Goal: Navigation & Orientation: Find specific page/section

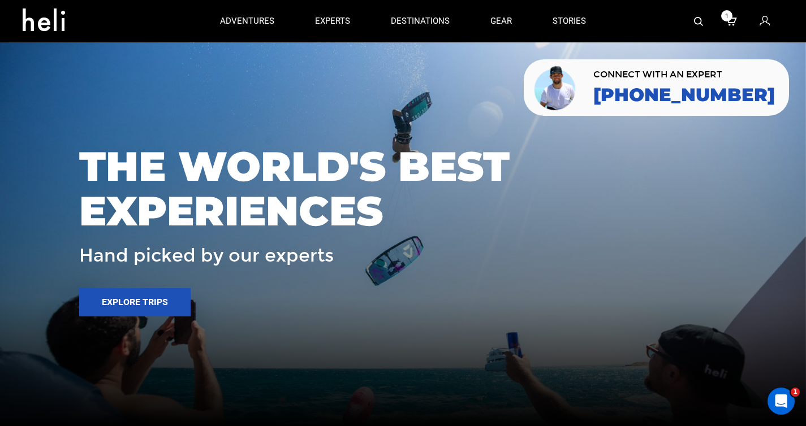
click at [276, 107] on div at bounding box center [403, 213] width 806 height 426
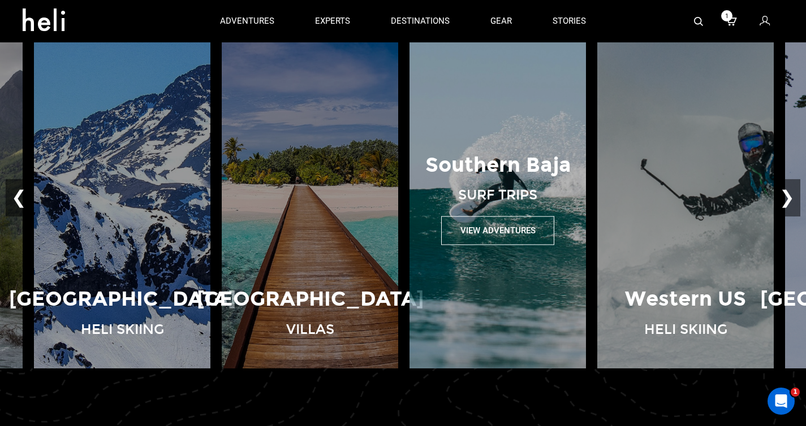
scroll to position [713, 0]
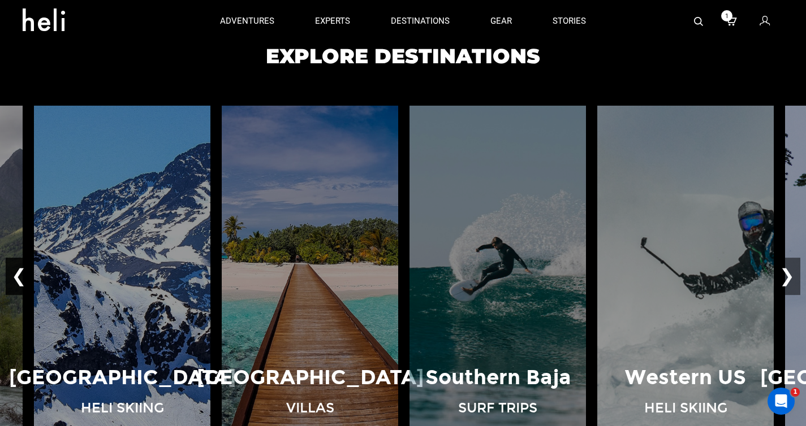
click at [21, 278] on button "❮" at bounding box center [19, 276] width 27 height 37
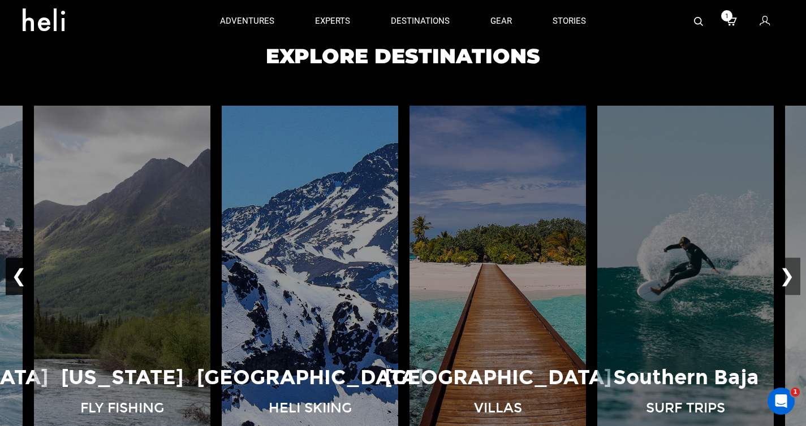
click at [21, 278] on button "❮" at bounding box center [19, 276] width 27 height 37
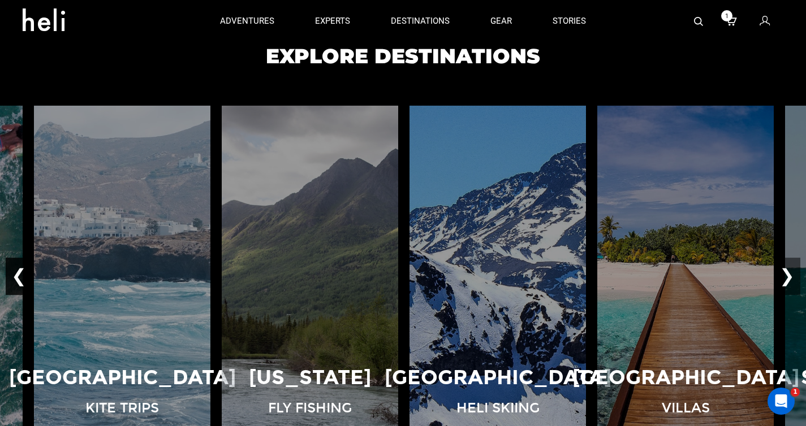
click at [21, 278] on button "❮" at bounding box center [19, 276] width 27 height 37
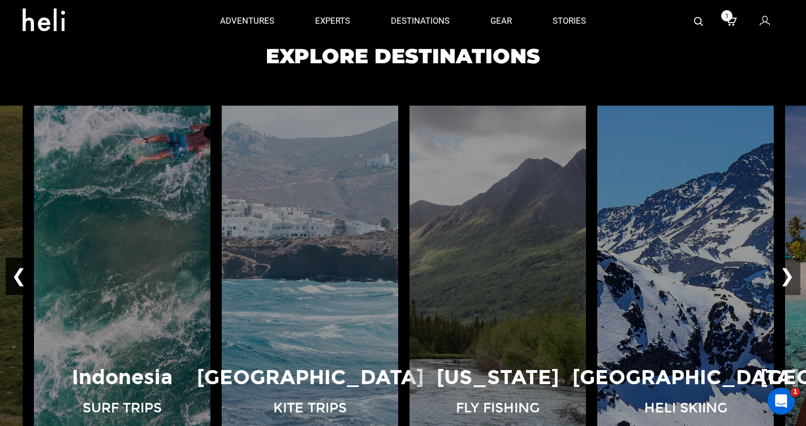
click at [21, 278] on button "❮" at bounding box center [19, 276] width 27 height 37
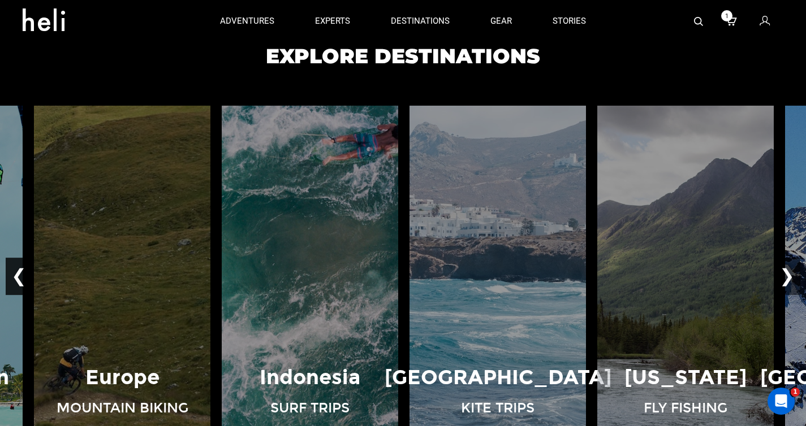
click at [21, 278] on button "❮" at bounding box center [19, 276] width 27 height 37
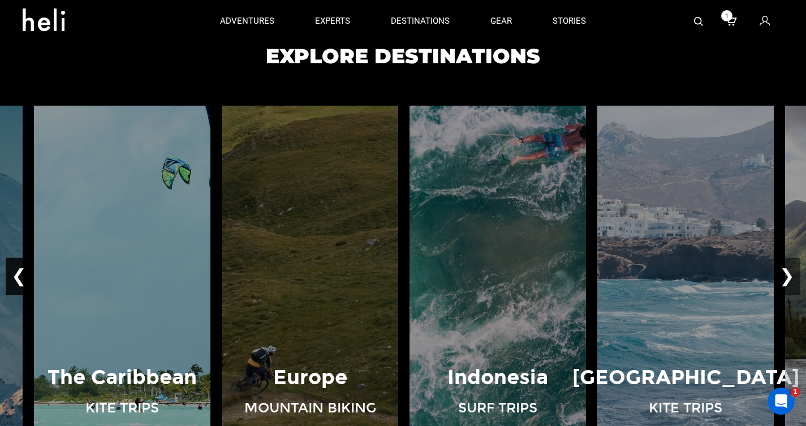
click at [21, 278] on button "❮" at bounding box center [19, 276] width 27 height 37
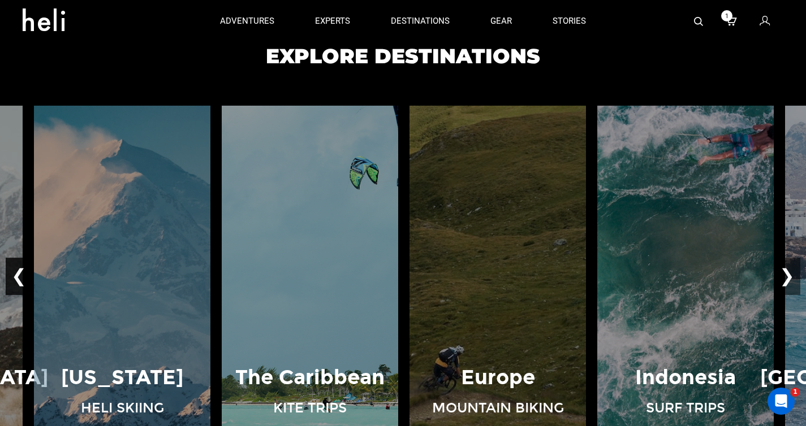
click at [21, 278] on button "❮" at bounding box center [19, 276] width 27 height 37
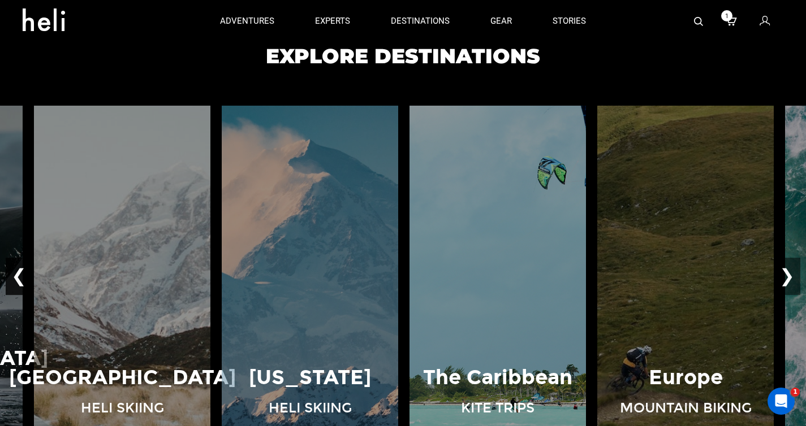
click at [21, 278] on button "❮" at bounding box center [19, 276] width 27 height 37
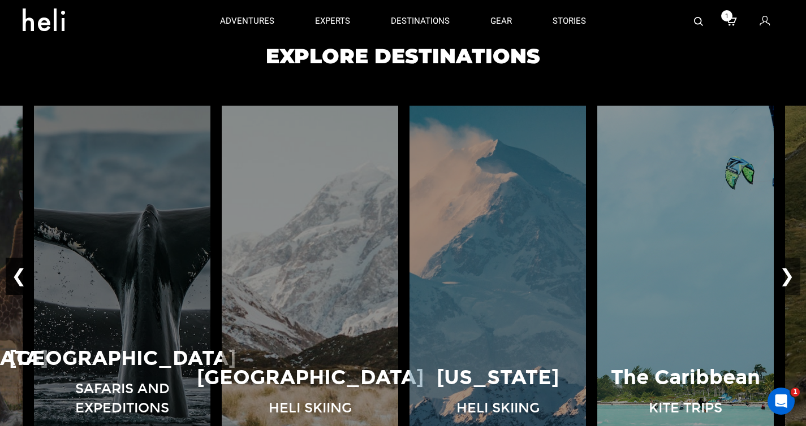
click at [21, 278] on button "❮" at bounding box center [19, 276] width 27 height 37
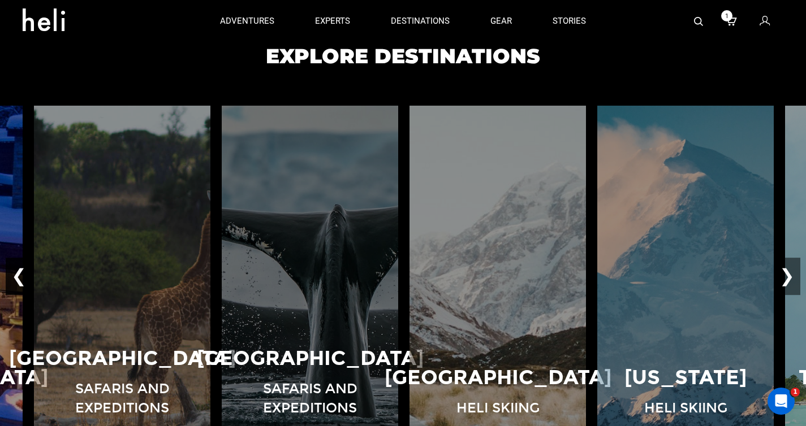
click at [21, 278] on button "❮" at bounding box center [19, 276] width 27 height 37
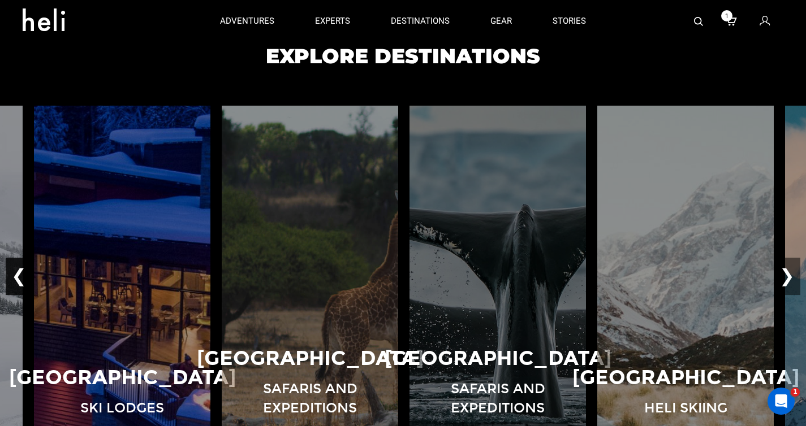
click at [21, 278] on button "❮" at bounding box center [19, 276] width 27 height 37
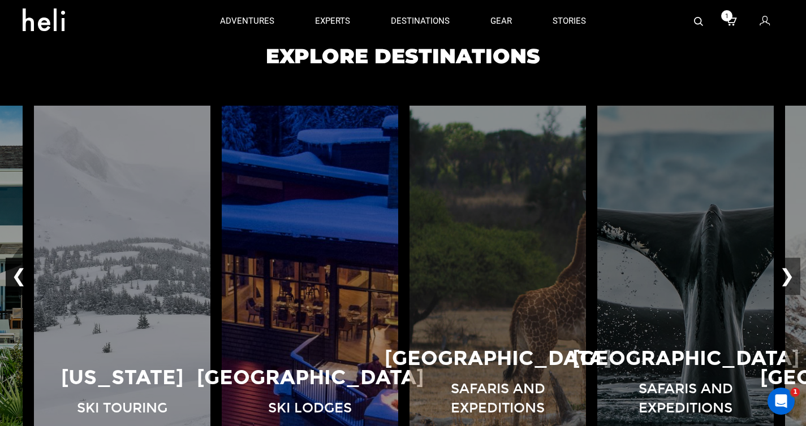
click at [21, 278] on button "❮" at bounding box center [19, 276] width 27 height 37
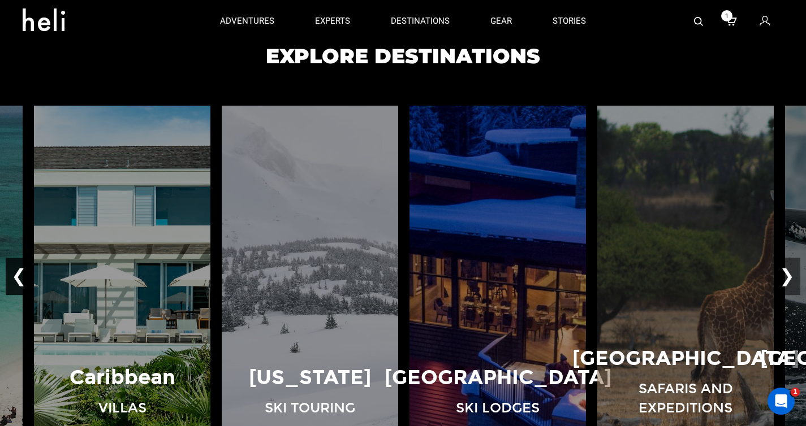
click at [21, 278] on button "❮" at bounding box center [19, 276] width 27 height 37
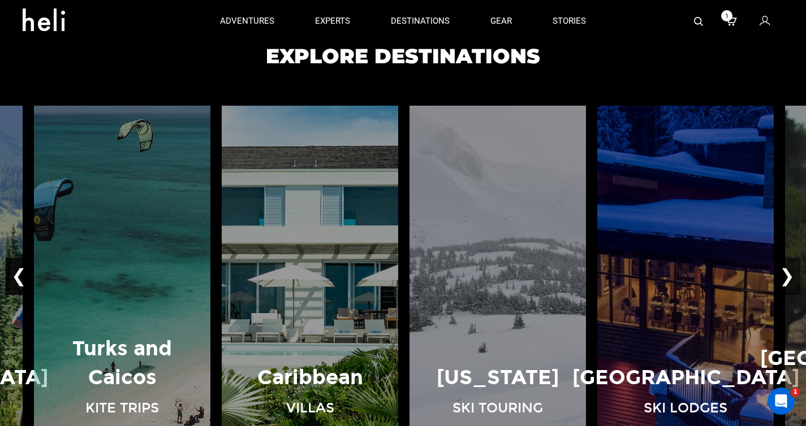
click at [21, 278] on button "❮" at bounding box center [19, 276] width 27 height 37
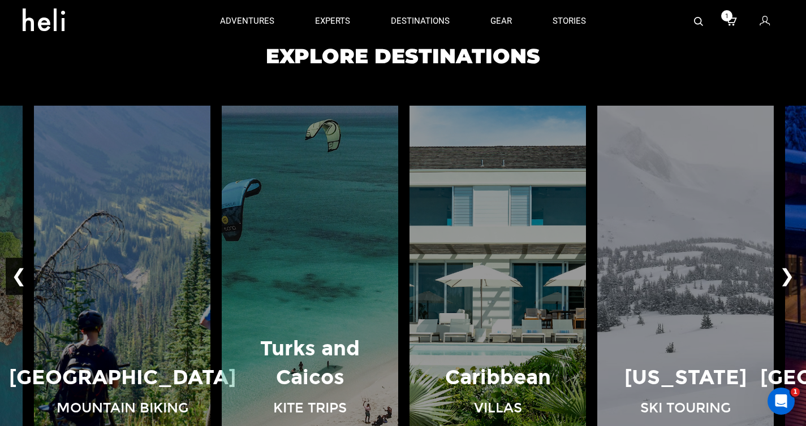
click at [21, 278] on button "❮" at bounding box center [19, 276] width 27 height 37
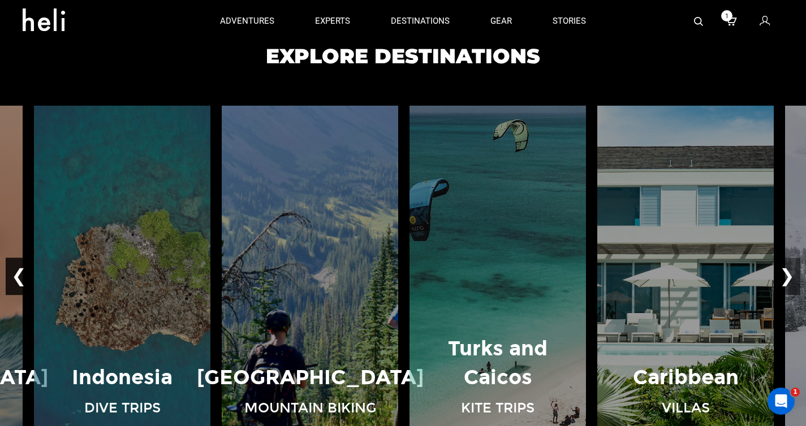
click at [21, 278] on button "❮" at bounding box center [19, 276] width 27 height 37
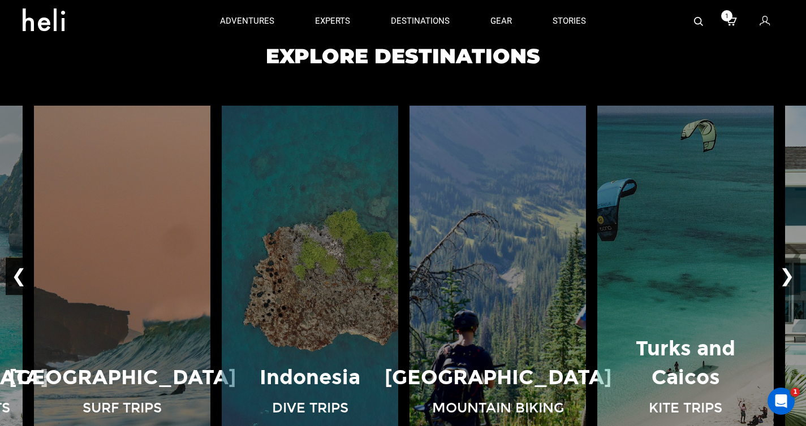
click at [21, 278] on button "❮" at bounding box center [19, 276] width 27 height 37
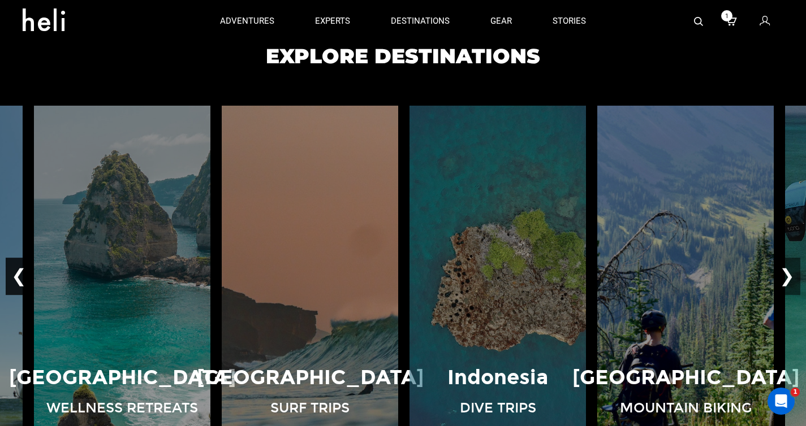
click at [21, 278] on button "❮" at bounding box center [19, 276] width 27 height 37
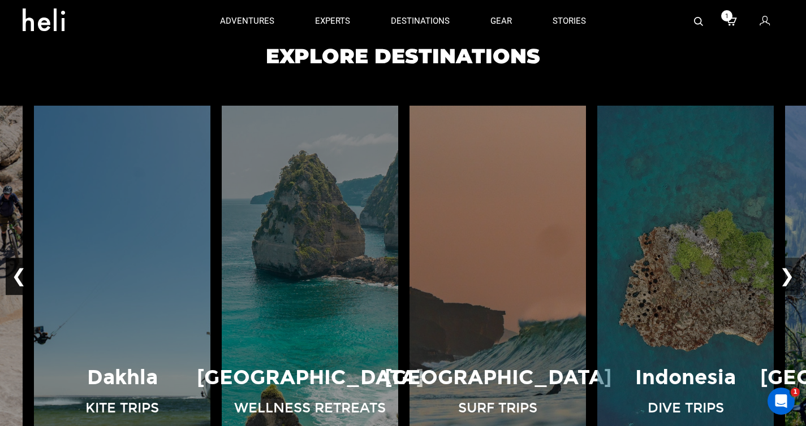
click at [16, 283] on button "❮" at bounding box center [19, 276] width 27 height 37
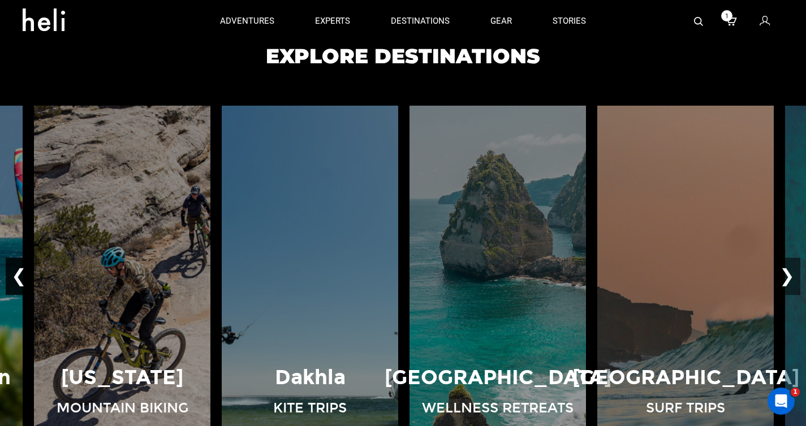
click at [16, 283] on button "❮" at bounding box center [19, 276] width 27 height 37
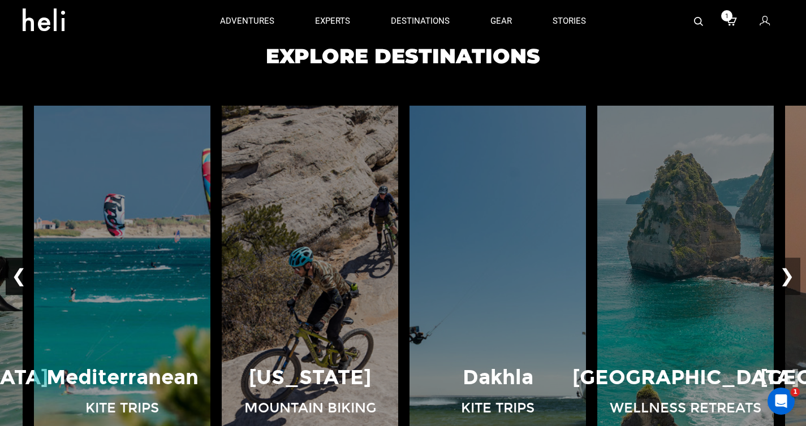
click at [16, 283] on button "❮" at bounding box center [19, 276] width 27 height 37
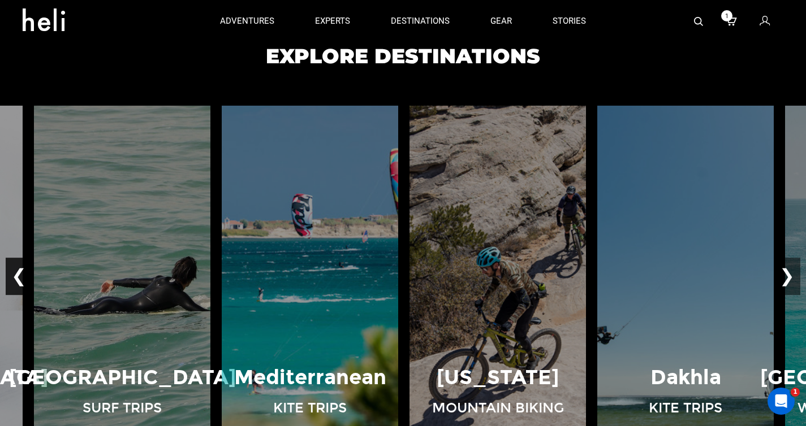
click at [16, 283] on button "❮" at bounding box center [19, 276] width 27 height 37
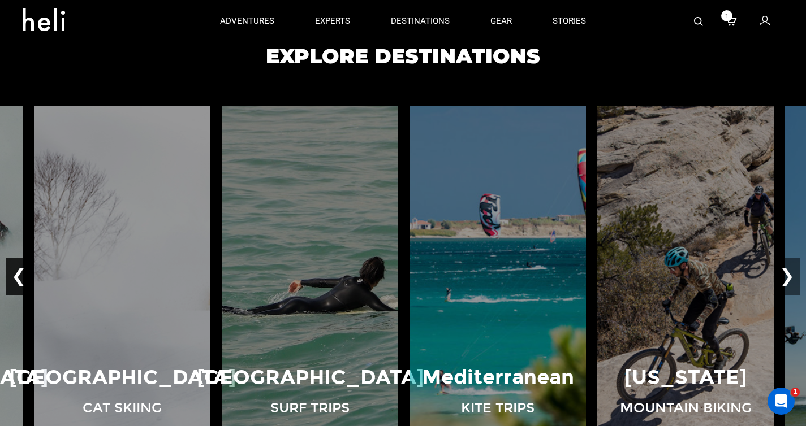
click at [12, 280] on button "❮" at bounding box center [19, 276] width 27 height 37
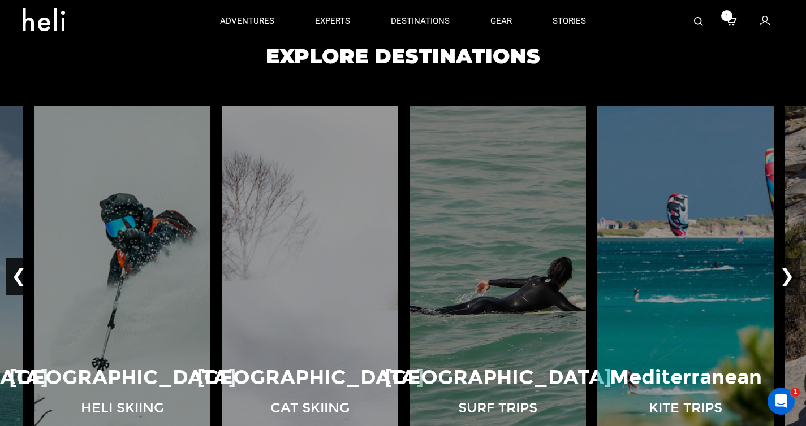
click at [12, 280] on button "❮" at bounding box center [19, 276] width 27 height 37
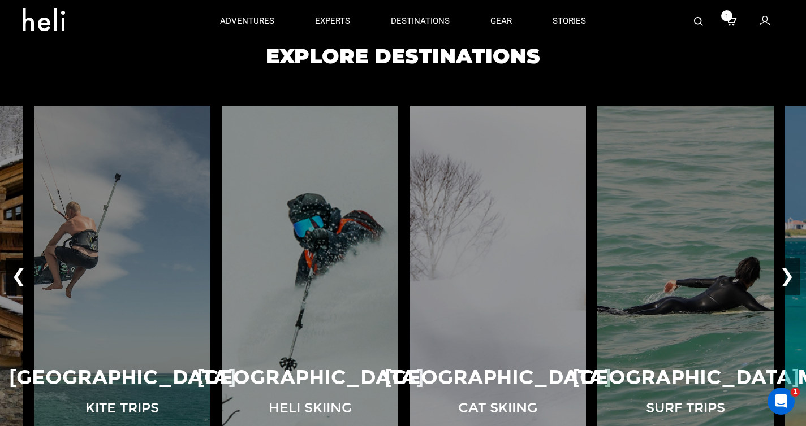
click at [12, 280] on button "❮" at bounding box center [19, 276] width 27 height 37
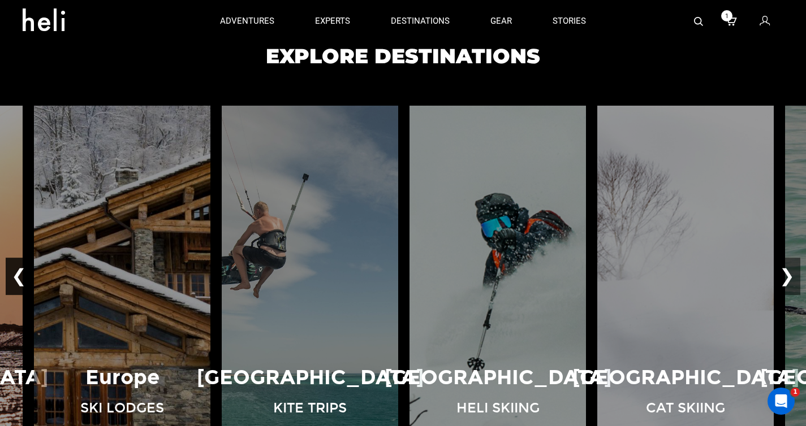
click at [12, 280] on button "❮" at bounding box center [19, 276] width 27 height 37
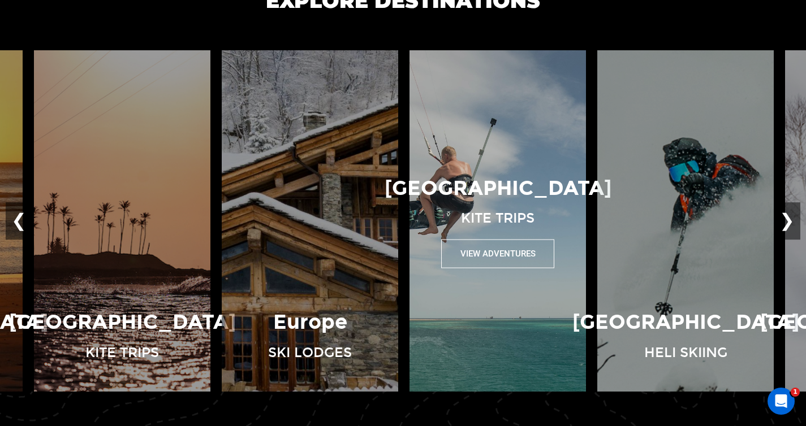
scroll to position [779, 0]
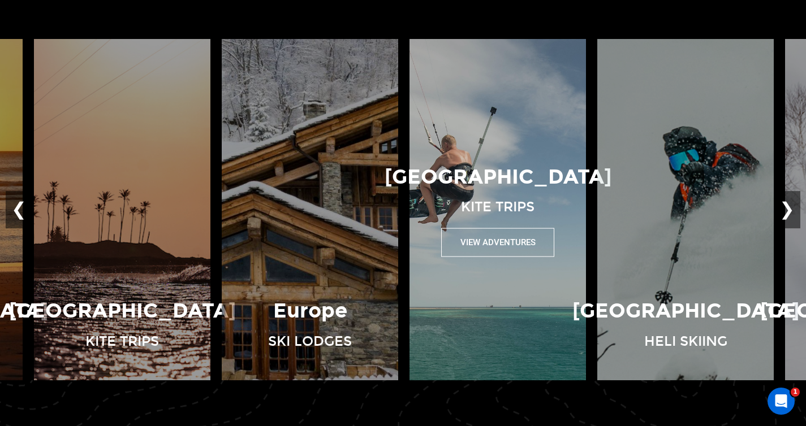
click at [493, 242] on button "View Adventures" at bounding box center [497, 242] width 113 height 29
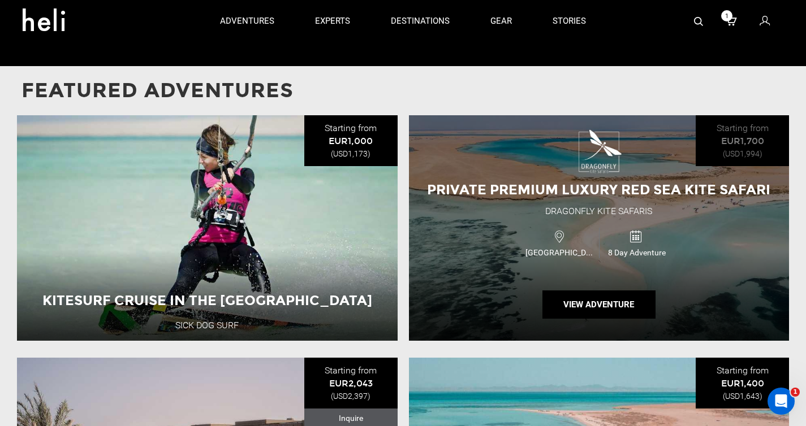
scroll to position [1093, 0]
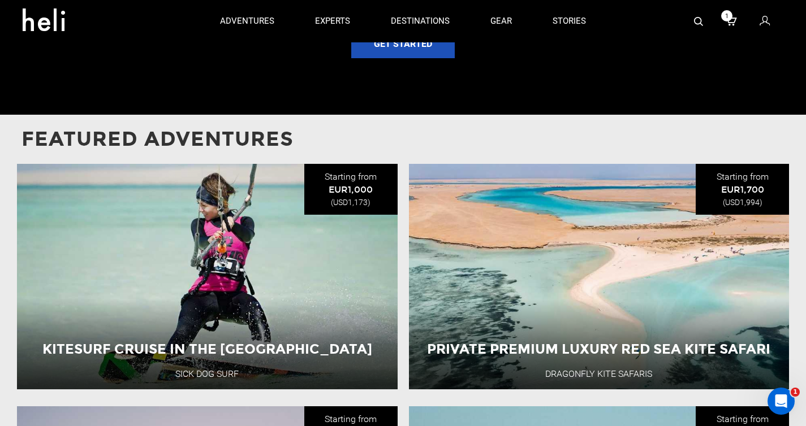
click at [423, 132] on p "Featured Adventures" at bounding box center [402, 139] width 763 height 29
